Goal: Task Accomplishment & Management: Use online tool/utility

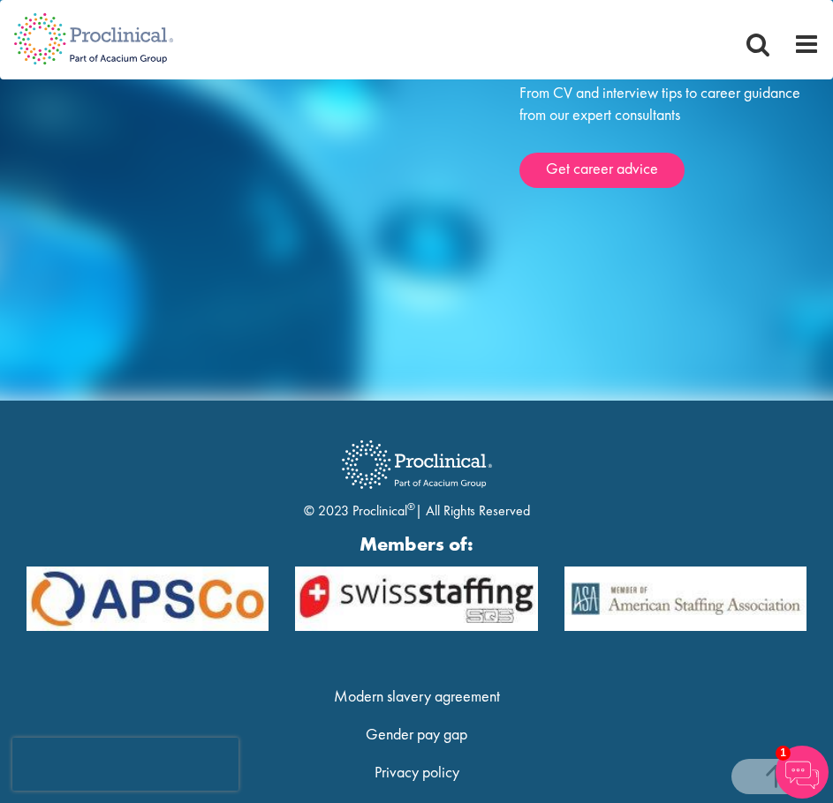
scroll to position [5762, 0]
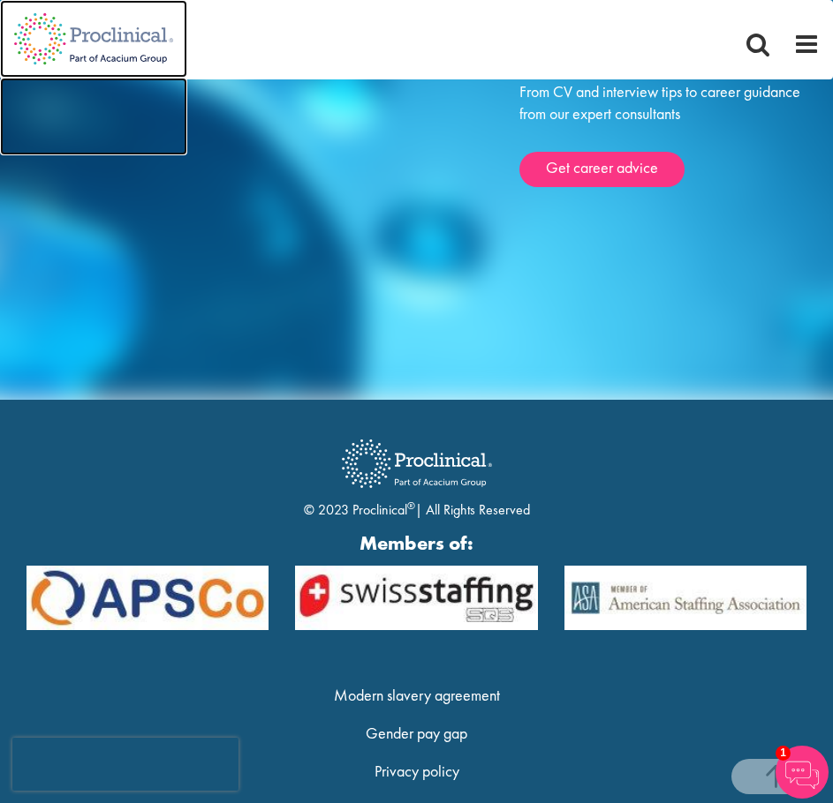
click at [42, 35] on img at bounding box center [93, 39] width 187 height 78
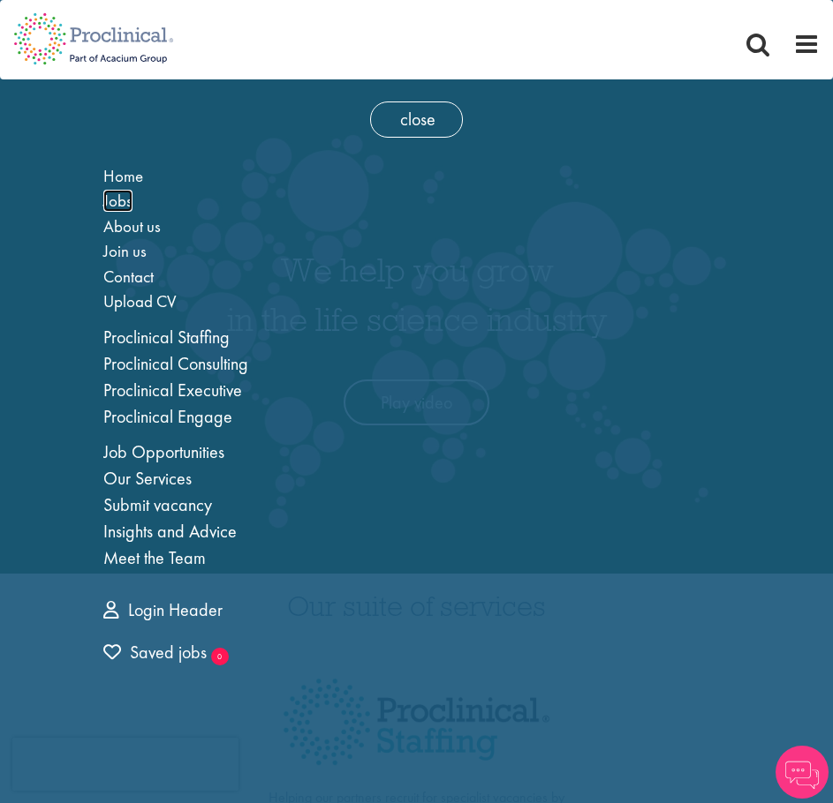
click at [119, 207] on span "Jobs" at bounding box center [117, 201] width 29 height 22
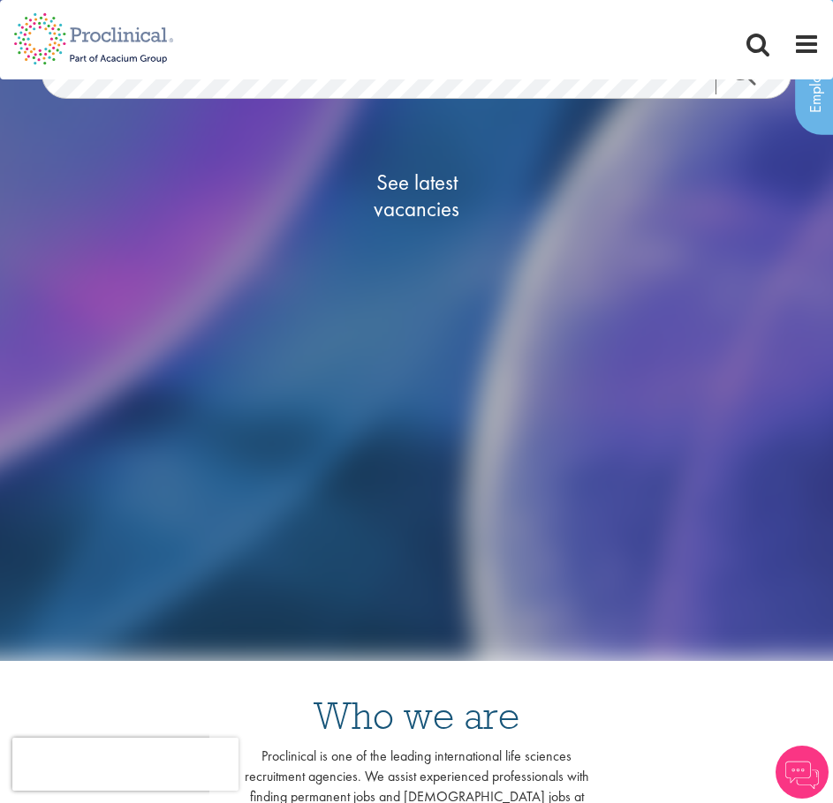
scroll to position [22, 0]
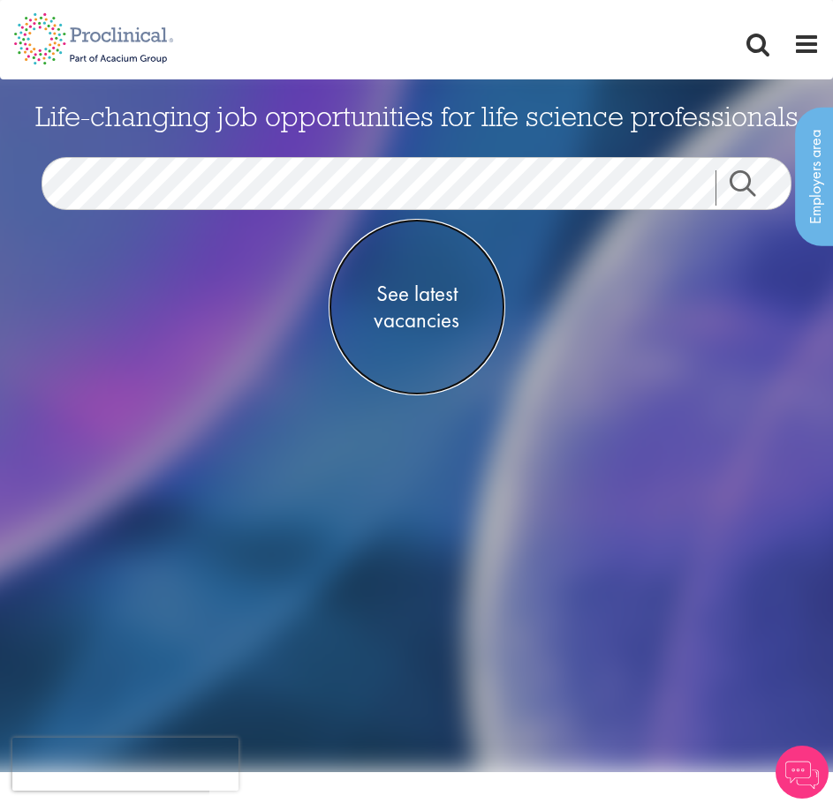
click at [426, 290] on span "See latest vacancies" at bounding box center [416, 307] width 177 height 53
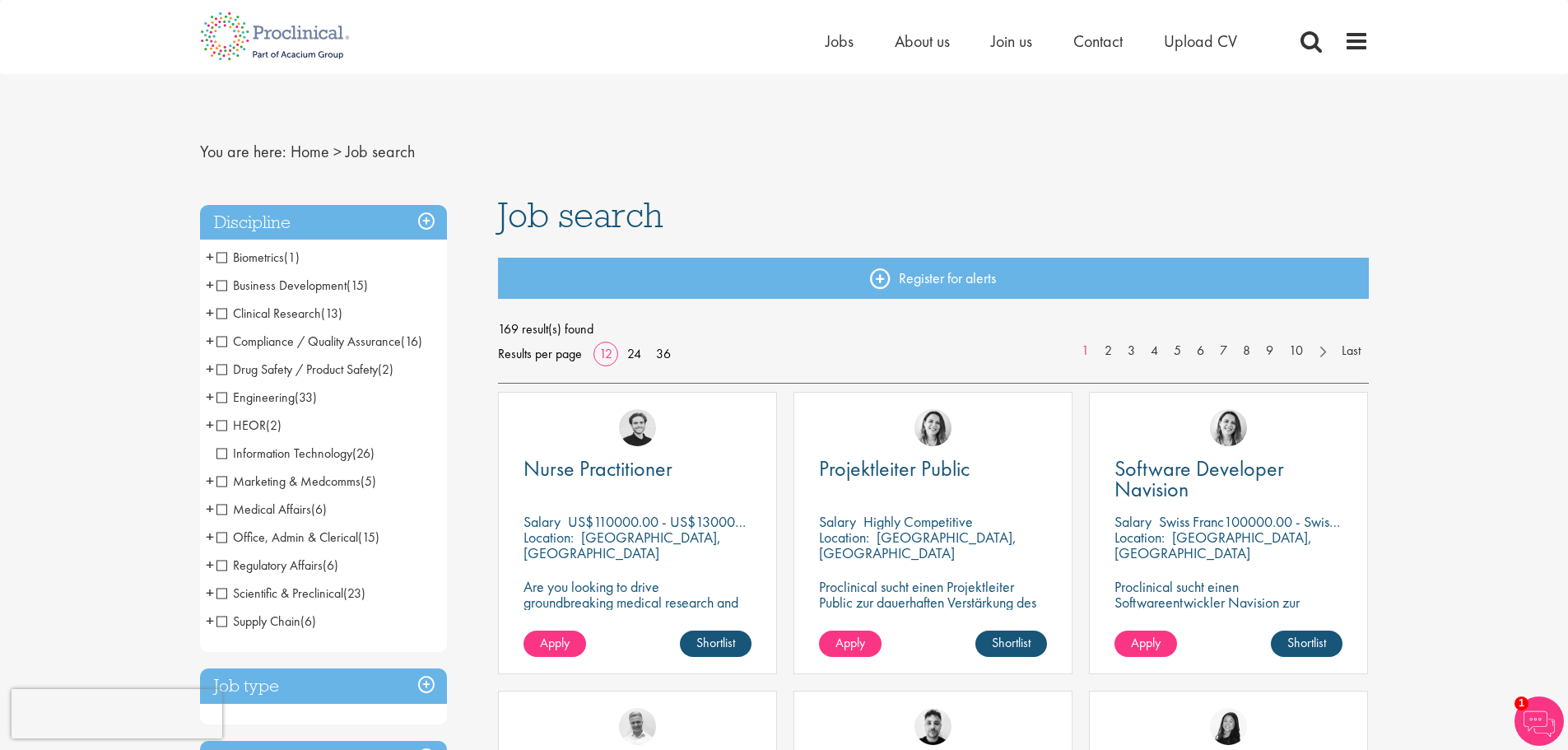
click at [219, 566] on span "Regulatory Affairs" at bounding box center [269, 565] width 106 height 18
click at [288, 566] on span "Regulatory Affairs" at bounding box center [269, 565] width 106 height 18
click at [224, 559] on span "Regulatory Affairs" at bounding box center [269, 565] width 106 height 18
click at [222, 566] on span "Regulatory Affairs" at bounding box center [269, 565] width 106 height 18
click at [228, 566] on span "Regulatory Affairs" at bounding box center [269, 565] width 106 height 18
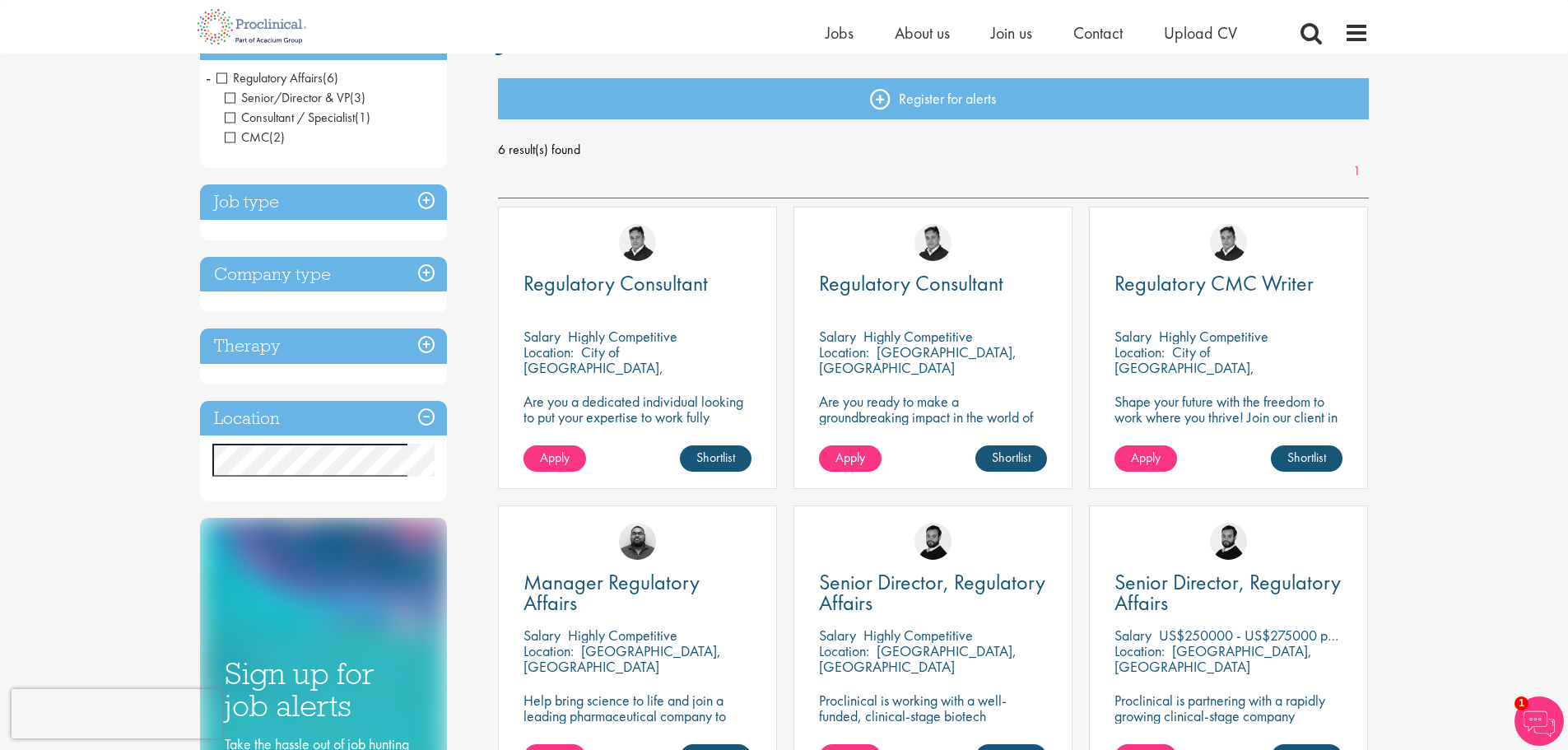
scroll to position [156, 0]
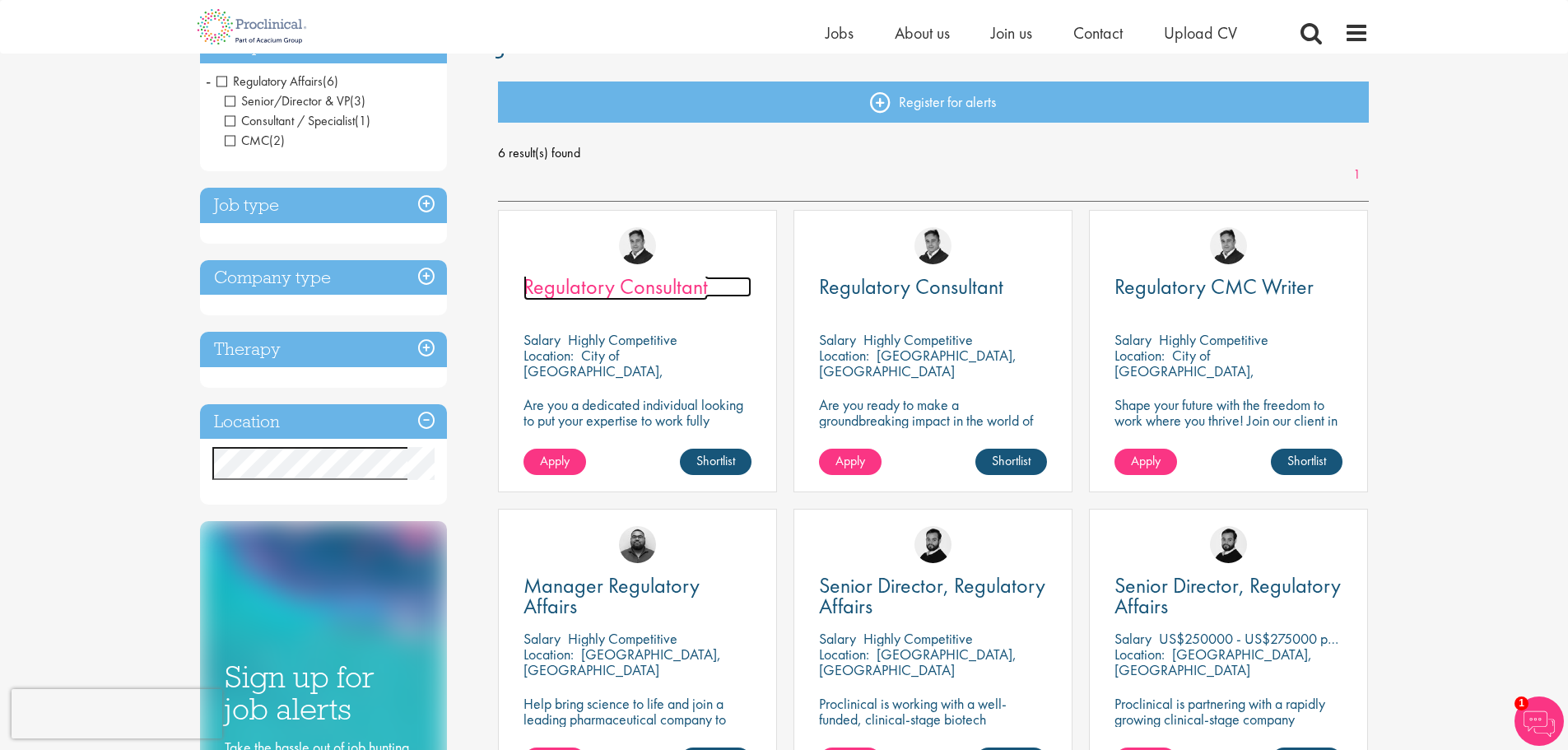
click at [670, 285] on span "Regulatory Consultant" at bounding box center [615, 286] width 185 height 28
